Goal: Task Accomplishment & Management: Check status

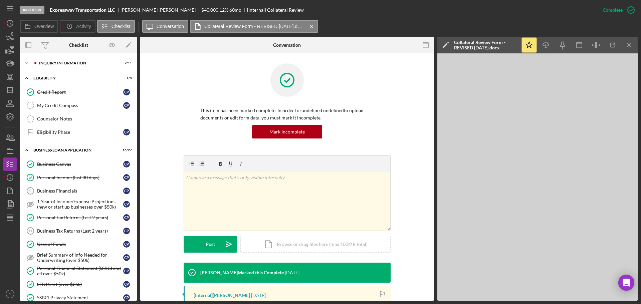
scroll to position [106, 0]
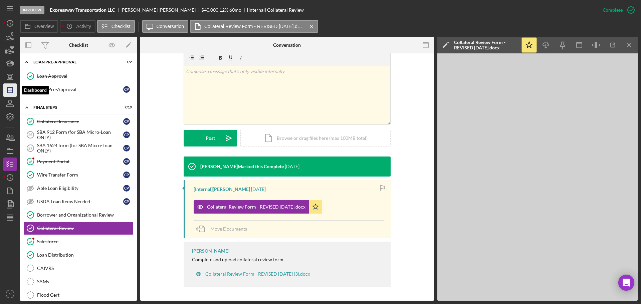
click at [11, 92] on icon "Icon/Dashboard" at bounding box center [10, 90] width 17 height 17
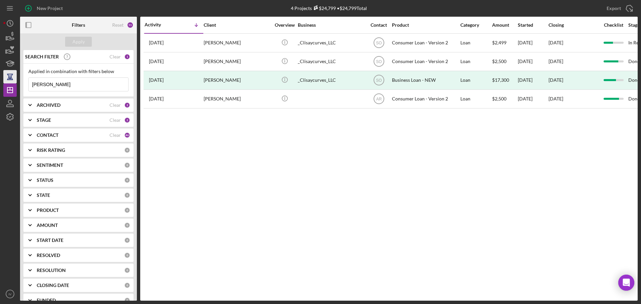
drag, startPoint x: 50, startPoint y: 84, endPoint x: 16, endPoint y: 80, distance: 33.6
click at [16, 80] on div "New Project 4 Projects $24,799 • $24,799 Total [PERSON_NAME] Export Icon/Export…" at bounding box center [320, 150] width 634 height 301
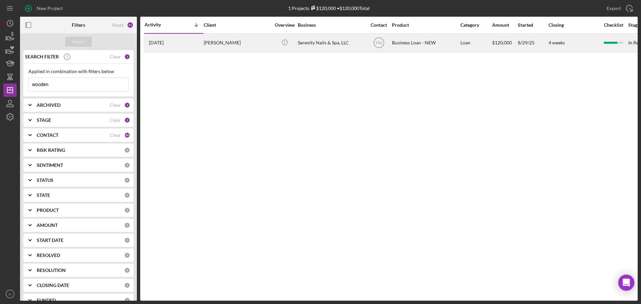
type input "wooden"
click at [230, 41] on div "[PERSON_NAME]" at bounding box center [237, 43] width 67 height 18
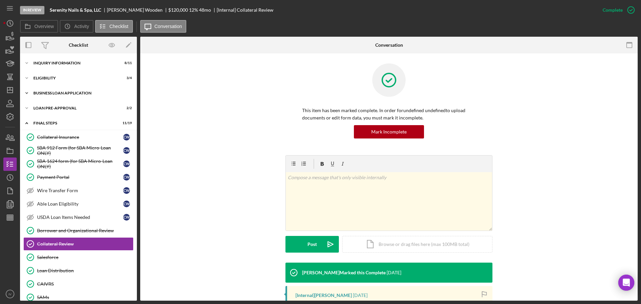
click at [58, 95] on div "Icon/Expander BUSINESS LOAN APPLICATION 23 / 31" at bounding box center [78, 92] width 117 height 13
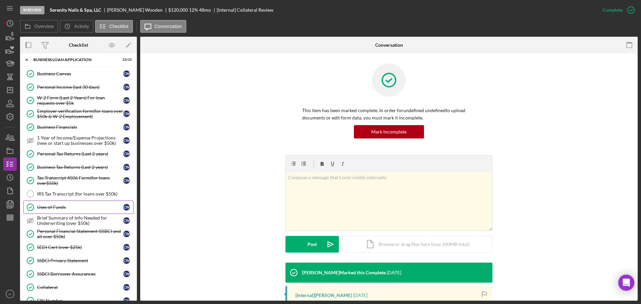
scroll to position [67, 0]
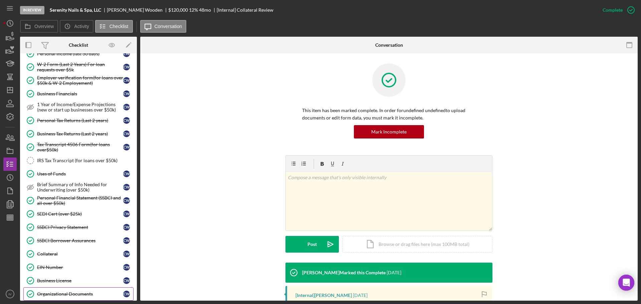
click at [51, 292] on div "Organizational Documents" at bounding box center [80, 293] width 86 height 5
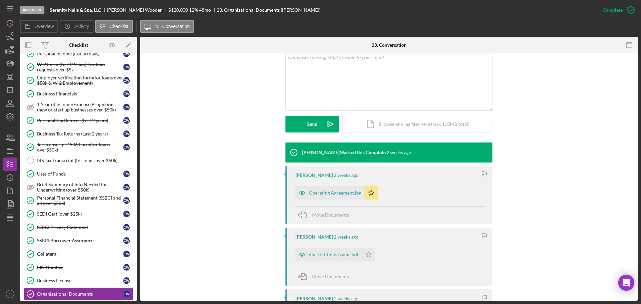
scroll to position [167, 0]
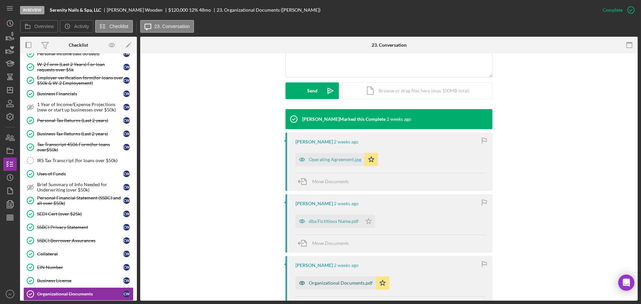
click at [324, 282] on div "Organizational Documents.pdf" at bounding box center [341, 282] width 64 height 5
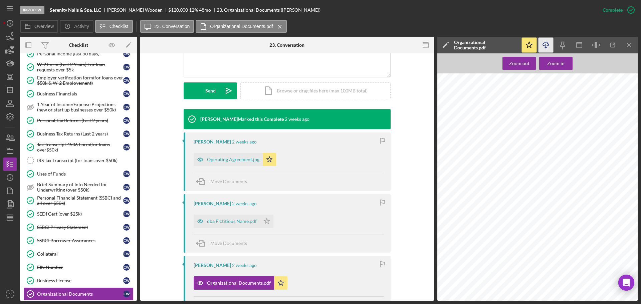
click at [548, 45] on icon "button" at bounding box center [545, 44] width 6 height 4
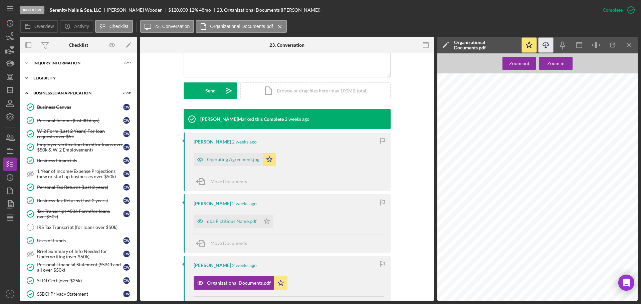
click at [44, 80] on div "ELIGIBILITY" at bounding box center [80, 78] width 95 height 4
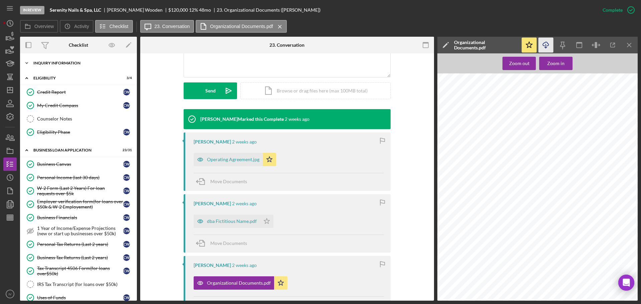
click at [53, 63] on div "INQUIRY INFORMATION" at bounding box center [80, 63] width 95 height 4
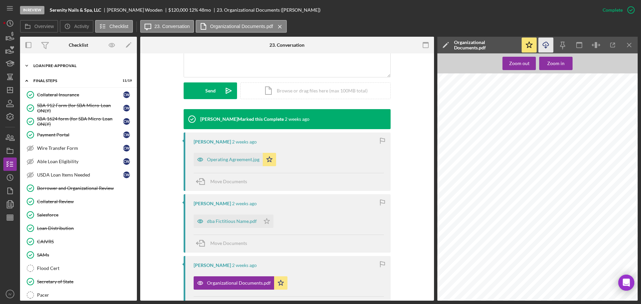
scroll to position [730, 0]
